Goal: Ask a question: Seek information or help from site administrators or community

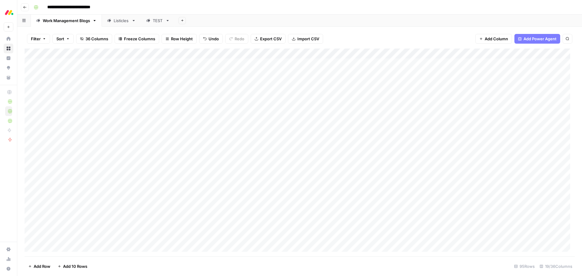
click at [202, 6] on div "**********" at bounding box center [303, 7] width 545 height 10
click at [317, 20] on div "Add Sheet" at bounding box center [378, 21] width 407 height 12
click at [117, 25] on link "Listicles" at bounding box center [121, 21] width 39 height 12
click at [305, 52] on div "Add Column" at bounding box center [300, 152] width 550 height 208
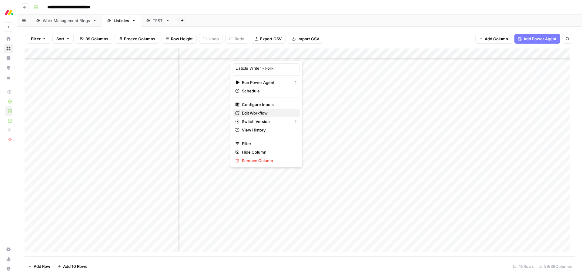
click at [259, 114] on span "Edit Workflow" at bounding box center [268, 113] width 53 height 6
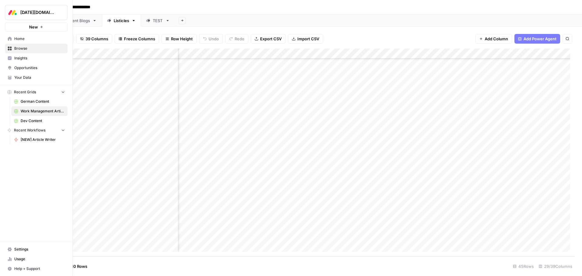
click at [24, 203] on span "Settings" at bounding box center [39, 249] width 51 height 5
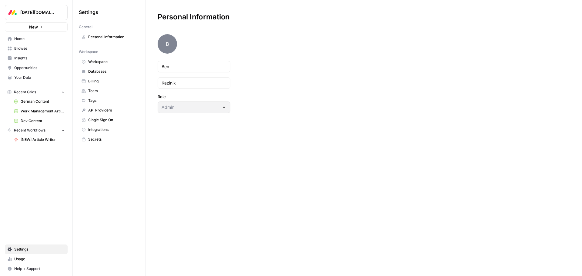
click at [95, 90] on span "Team" at bounding box center [112, 90] width 48 height 5
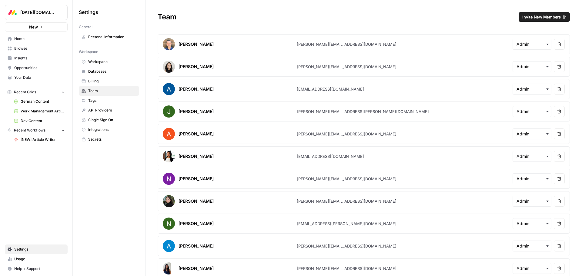
click at [383, 17] on span "Invite New Members" at bounding box center [541, 17] width 38 height 6
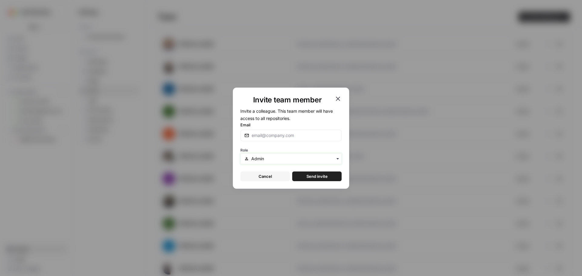
click at [275, 160] on input "text" at bounding box center [294, 159] width 86 height 6
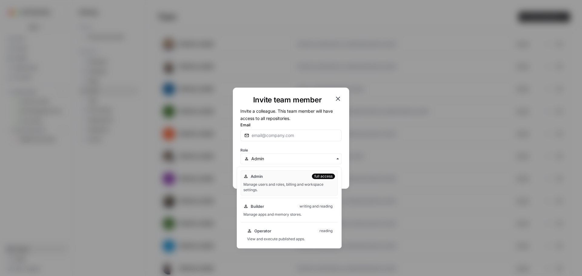
click at [309, 203] on div "Operator reading" at bounding box center [291, 231] width 88 height 6
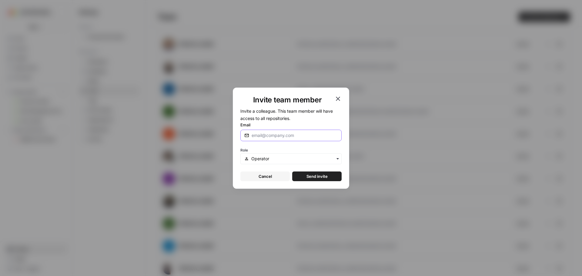
click at [272, 135] on input "Email" at bounding box center [295, 135] width 86 height 6
click at [270, 135] on input "Email" at bounding box center [295, 135] width 86 height 6
paste input "kinga@brainybees.pl"
type input "kinga@brainybees.pl"
click at [311, 124] on label "Email" at bounding box center [290, 125] width 101 height 6
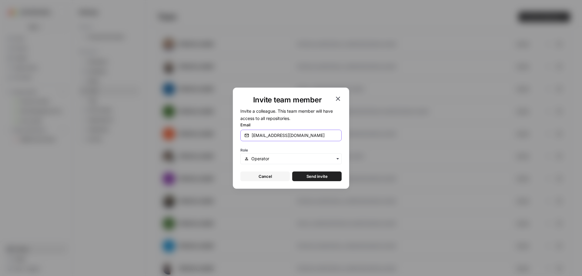
click at [311, 132] on input "kinga@brainybees.pl" at bounding box center [295, 135] width 86 height 6
click at [325, 175] on span "Send invite" at bounding box center [316, 176] width 21 height 6
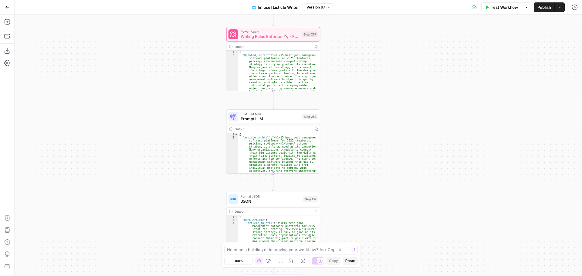
drag, startPoint x: 237, startPoint y: 79, endPoint x: 207, endPoint y: 134, distance: 62.7
click at [207, 134] on div "true false true false Workflow Set Inputs Inputs Loop Iteration Iterate Over Co…" at bounding box center [298, 146] width 567 height 262
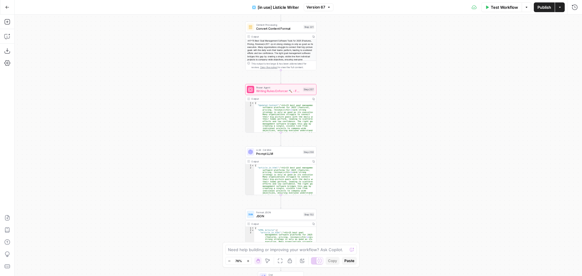
drag, startPoint x: 198, startPoint y: 127, endPoint x: 212, endPoint y: 152, distance: 28.8
click at [212, 152] on div "true false true false Workflow Set Inputs Inputs Loop Iteration Iterate Over Co…" at bounding box center [298, 146] width 567 height 262
click at [286, 155] on span "Prompt LLM" at bounding box center [278, 153] width 45 height 5
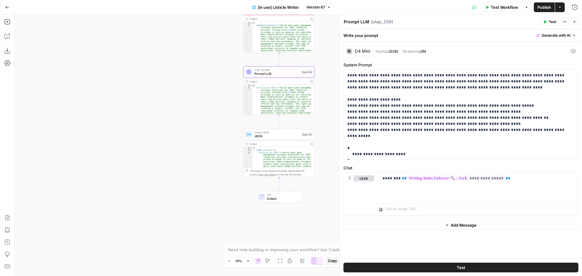
drag, startPoint x: 225, startPoint y: 215, endPoint x: 222, endPoint y: 133, distance: 82.2
click at [222, 133] on div "true false true false Workflow Set Inputs Inputs Loop Iteration Iterate Over Co…" at bounding box center [298, 146] width 567 height 262
click at [309, 125] on span "Test" at bounding box center [307, 124] width 5 height 4
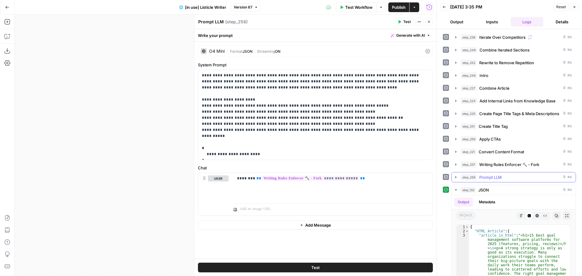
scroll to position [30, 0]
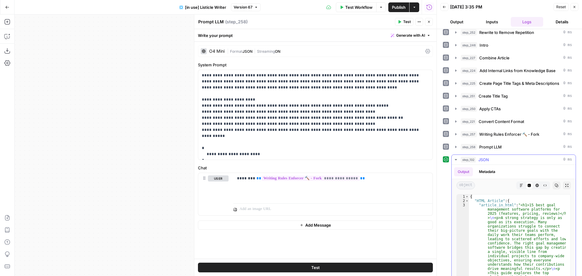
click at [520, 185] on icon "button" at bounding box center [522, 186] width 4 height 4
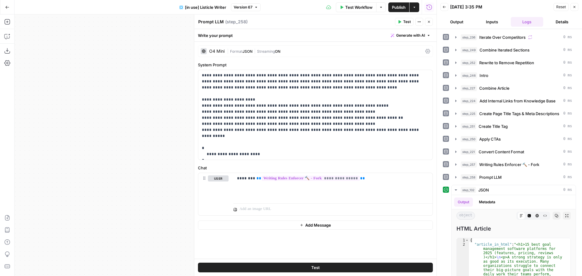
scroll to position [61, 0]
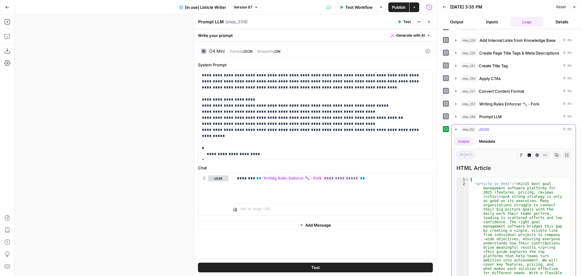
click at [528, 154] on icon "button" at bounding box center [529, 155] width 3 height 3
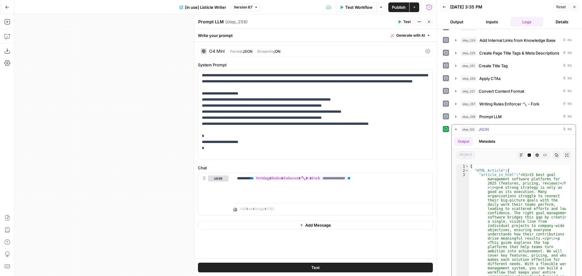
click at [535, 157] on icon "button" at bounding box center [537, 155] width 4 height 4
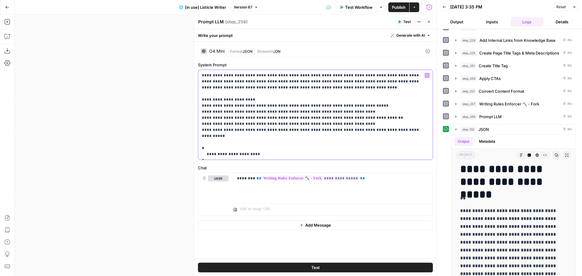
click at [233, 130] on p "**********" at bounding box center [315, 114] width 227 height 85
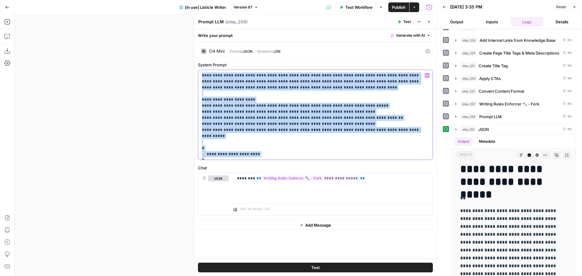
click at [232, 132] on p "**********" at bounding box center [315, 114] width 227 height 85
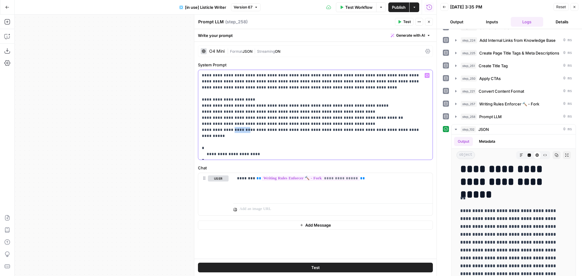
click at [232, 132] on p "**********" at bounding box center [315, 114] width 227 height 85
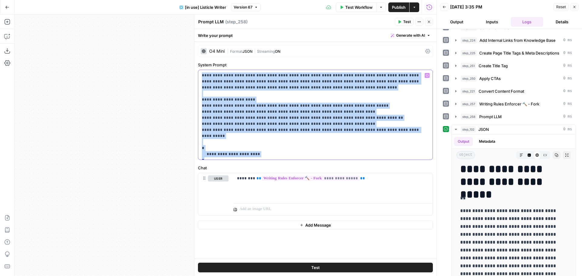
click at [232, 132] on p "**********" at bounding box center [315, 114] width 227 height 85
click at [318, 133] on p "**********" at bounding box center [315, 114] width 227 height 85
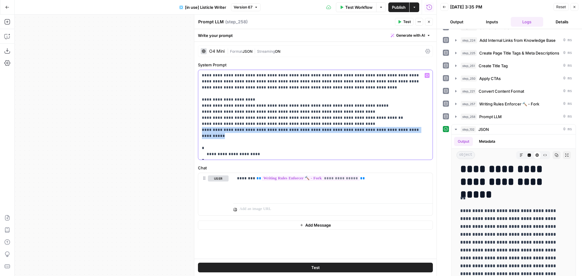
drag, startPoint x: 417, startPoint y: 130, endPoint x: 201, endPoint y: 130, distance: 216.7
click at [201, 130] on div "**********" at bounding box center [315, 115] width 234 height 90
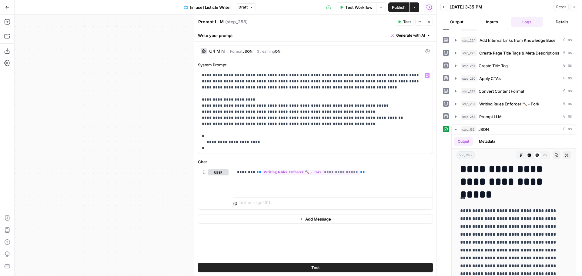
click at [406, 21] on span "Test" at bounding box center [407, 21] width 8 height 5
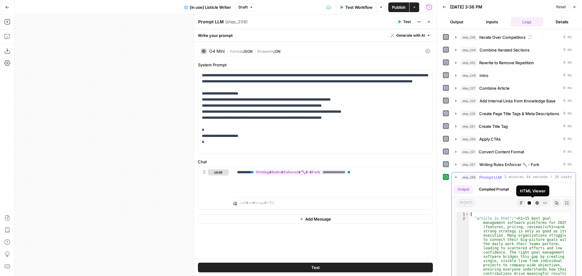
click at [536, 202] on icon "button" at bounding box center [537, 203] width 3 height 3
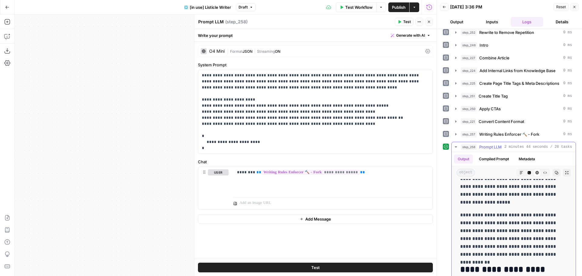
scroll to position [0, 0]
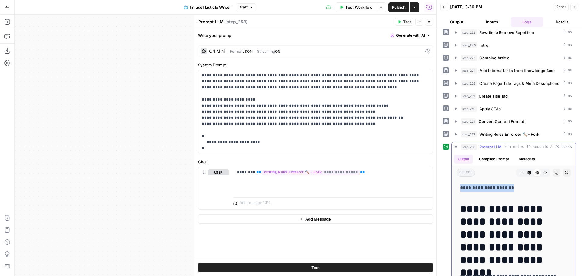
drag, startPoint x: 460, startPoint y: 187, endPoint x: 508, endPoint y: 186, distance: 48.8
copy p "**********"
click at [252, 129] on p "**********" at bounding box center [315, 111] width 227 height 79
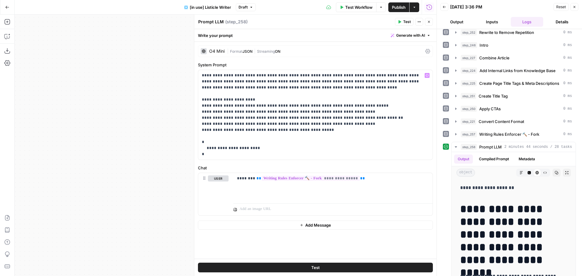
click at [402, 9] on span "Publish" at bounding box center [399, 7] width 14 height 6
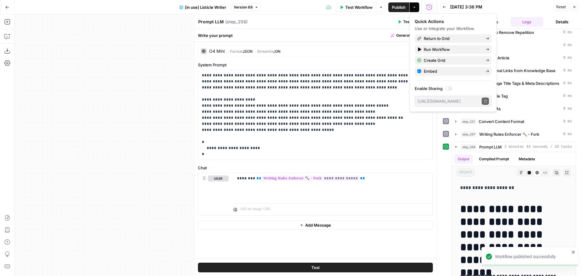
click at [132, 60] on div "true false true false Workflow Set Inputs Inputs Loop Iteration Iterate Over Co…" at bounding box center [226, 146] width 422 height 262
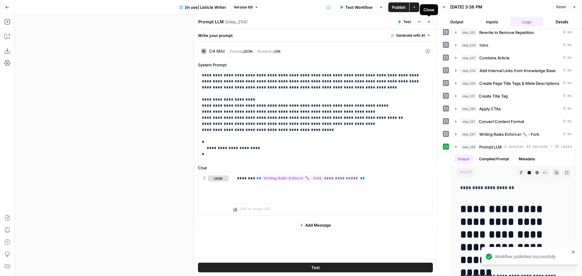
click at [430, 20] on icon "button" at bounding box center [429, 22] width 4 height 4
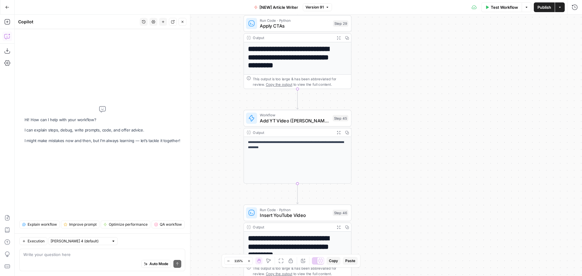
scroll to position [61, 0]
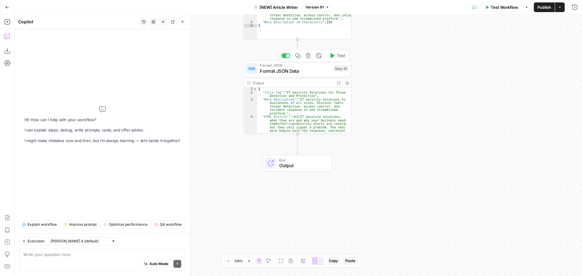
click at [297, 68] on span "Format JSON Data" at bounding box center [295, 71] width 71 height 7
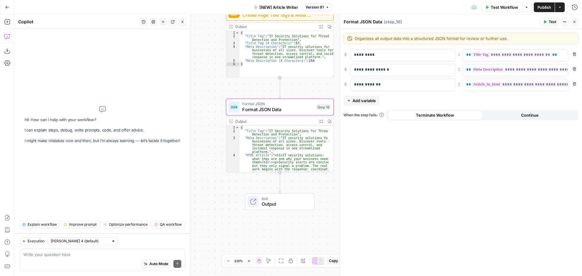
drag, startPoint x: 224, startPoint y: 88, endPoint x: 212, endPoint y: 123, distance: 37.2
click at [208, 130] on div "Workflow Set Inputs Inputs Google Search Google Search Step 2 Output Expand Out…" at bounding box center [298, 146] width 567 height 262
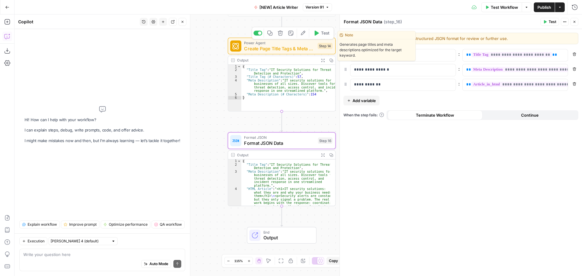
click at [279, 46] on span "Create Page Title Tags & Meta Descriptions - Fork" at bounding box center [279, 48] width 71 height 7
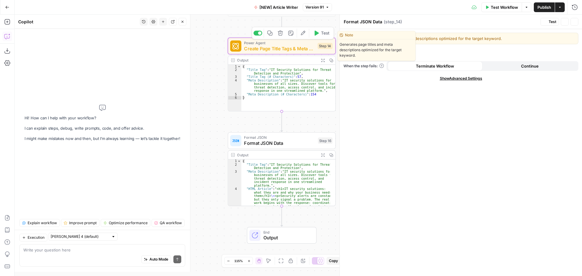
type textarea "Create Page Title Tags & Meta Descriptions - Fork"
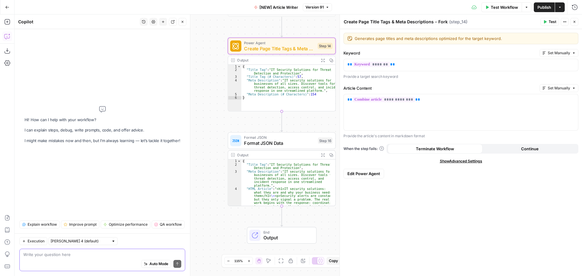
click at [54, 253] on textarea at bounding box center [102, 255] width 158 height 6
type textarea "where are all the cta instructions here?"
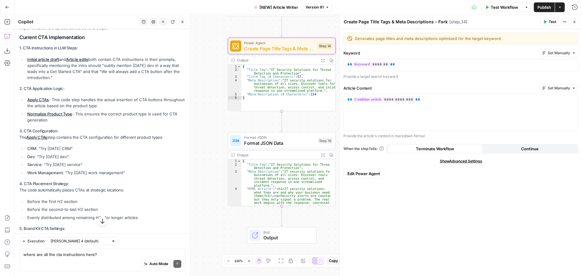
scroll to position [33, 0]
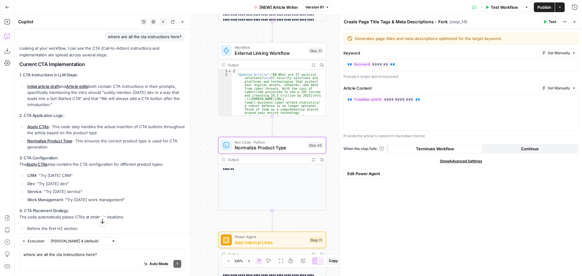
drag, startPoint x: 56, startPoint y: 142, endPoint x: 284, endPoint y: 149, distance: 227.4
click at [56, 142] on link "Normalize Product Type" at bounding box center [49, 141] width 45 height 5
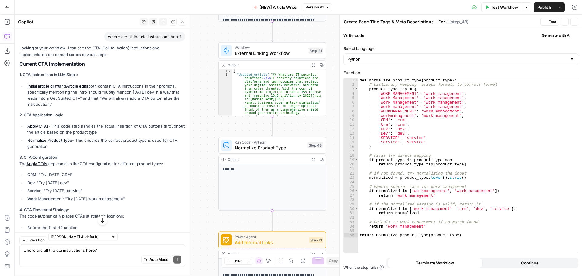
type textarea "Normalize Product Type"
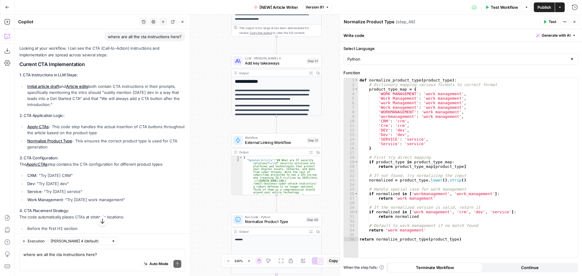
click at [48, 86] on link "Initial article draft" at bounding box center [43, 86] width 32 height 5
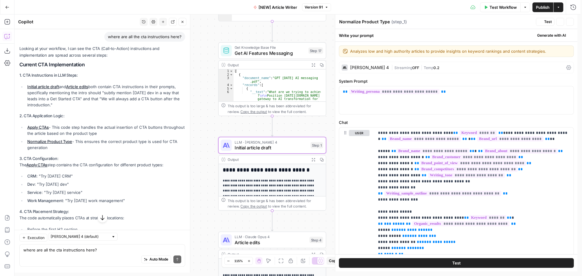
type textarea "Initial article draft"
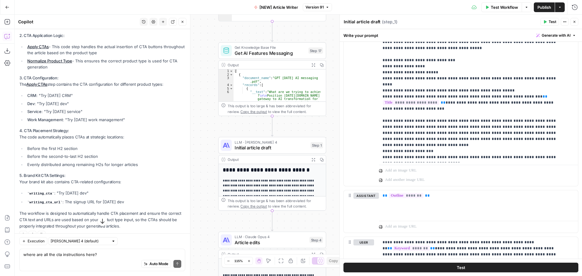
scroll to position [124, 0]
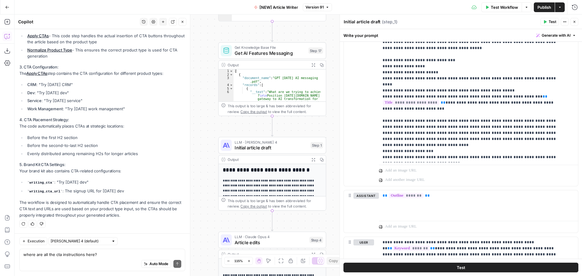
click at [75, 260] on div "Auto Mode Send" at bounding box center [102, 264] width 158 height 13
type textarea "where are the instrcutions to add "try monday work management" into cta text?"
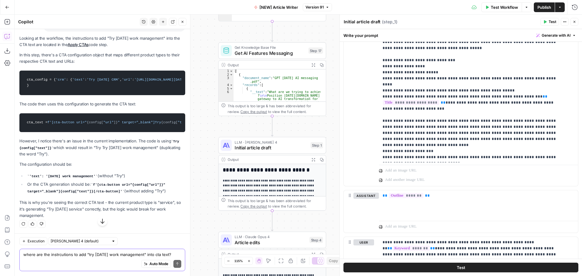
scroll to position [434, 0]
